Goal: Transaction & Acquisition: Purchase product/service

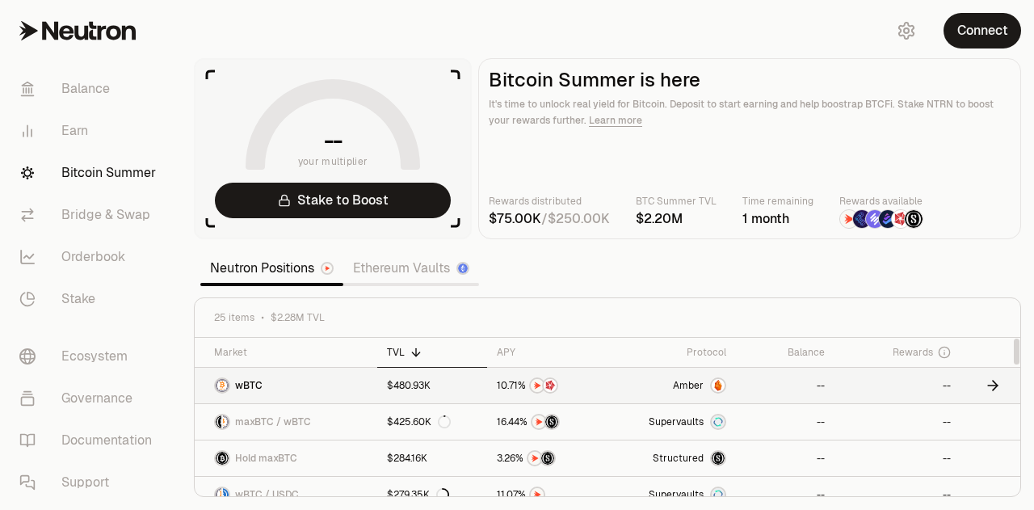
click at [330, 393] on link "wBTC" at bounding box center [286, 385] width 183 height 36
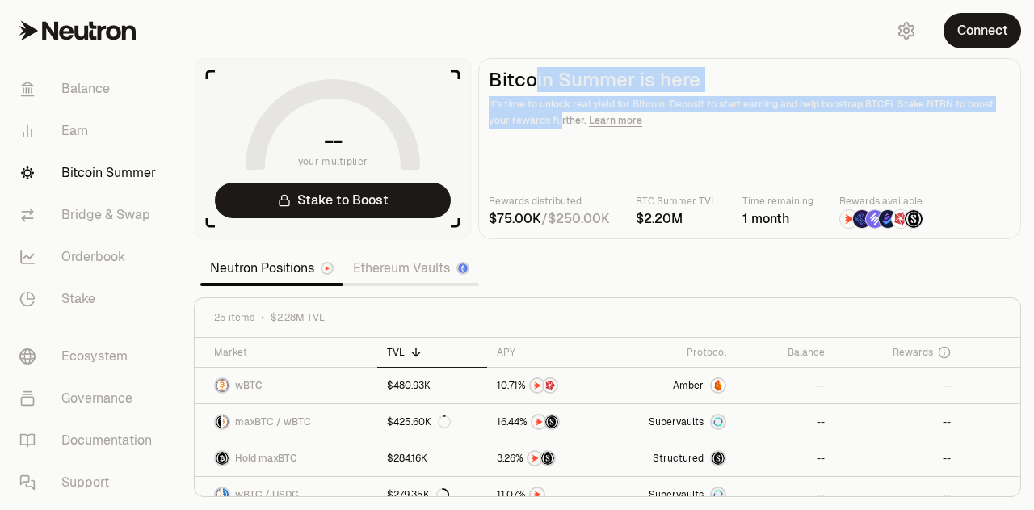
drag, startPoint x: 538, startPoint y: 151, endPoint x: 531, endPoint y: 79, distance: 72.2
click at [531, 79] on main "Bitcoin Summer is here It's time to unlock real yield for Bitcoin. Deposit to s…" at bounding box center [749, 148] width 543 height 181
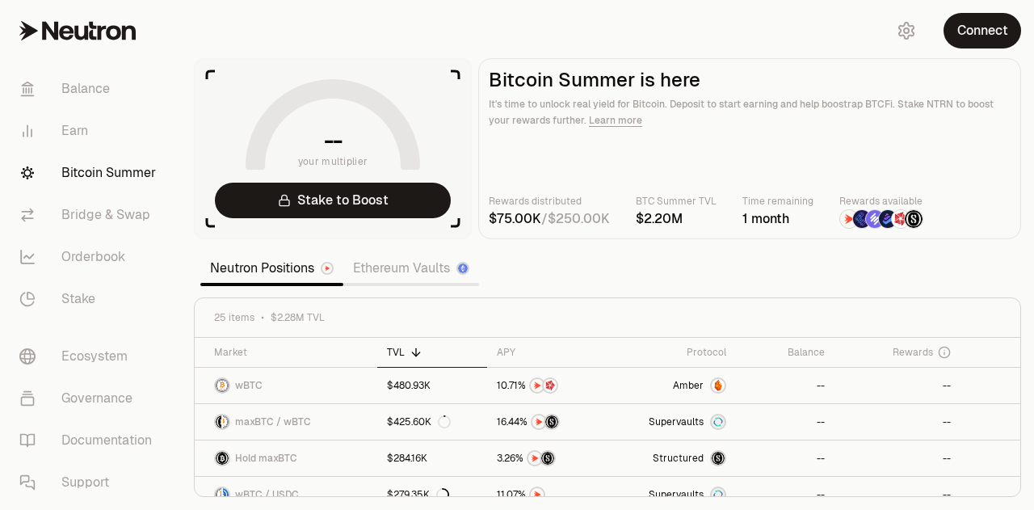
click at [523, 88] on h2 "Bitcoin Summer is here" at bounding box center [750, 80] width 522 height 23
click at [86, 237] on link "Orderbook" at bounding box center [90, 257] width 168 height 42
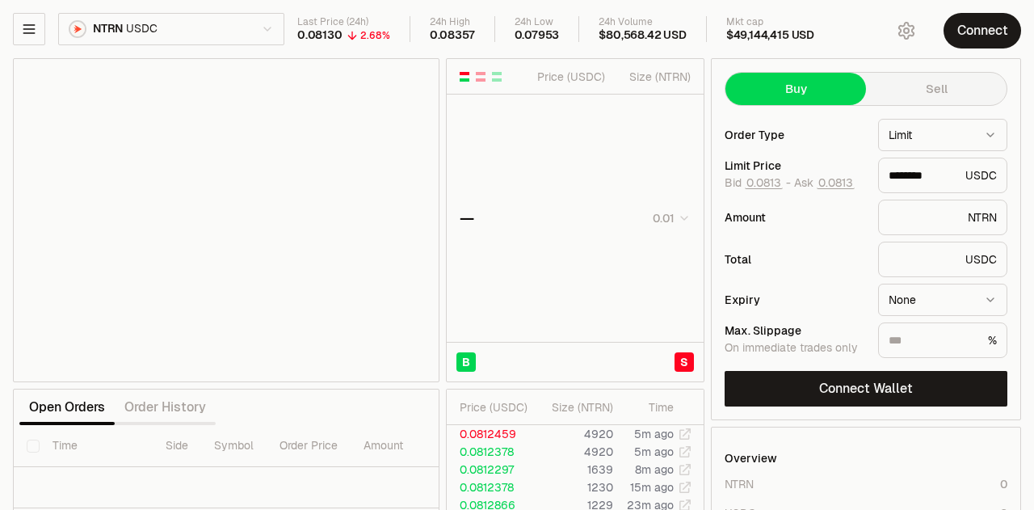
type input "********"
